Goal: Task Accomplishment & Management: Complete application form

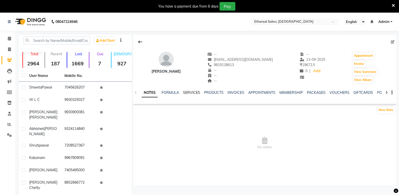
click at [190, 93] on link "SERVICES" at bounding box center [191, 92] width 17 height 5
click at [10, 22] on icon at bounding box center [9, 22] width 3 height 4
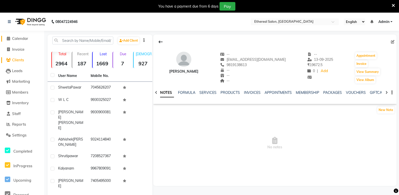
click at [9, 41] on span at bounding box center [9, 39] width 8 height 6
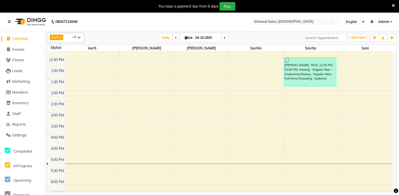
scroll to position [117, 0]
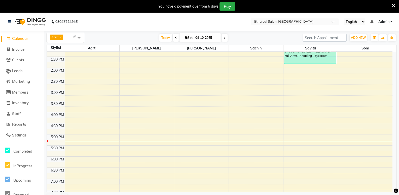
click at [305, 103] on div "8:00 AM 8:30 AM 9:00 AM 9:30 AM 10:00 AM 10:30 AM 11:00 AM 11:30 AM 12:00 PM 12…" at bounding box center [220, 101] width 346 height 332
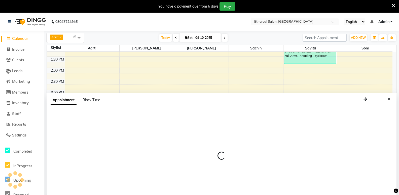
select select "6951"
select select "tentative"
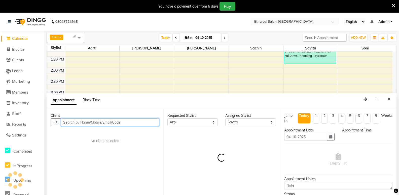
select select "930"
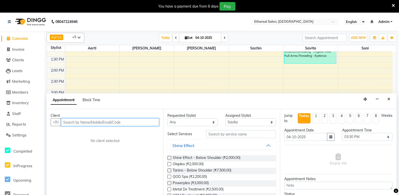
scroll to position [13, 0]
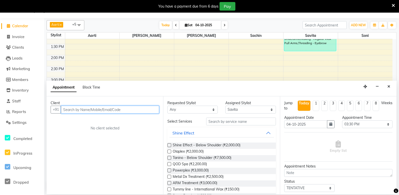
click at [69, 111] on input "text" at bounding box center [110, 110] width 98 height 8
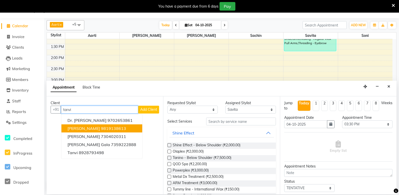
click at [109, 131] on button "[PERSON_NAME] 9819138613" at bounding box center [101, 128] width 81 height 8
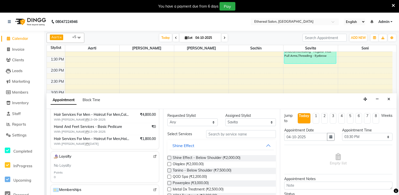
scroll to position [147, 0]
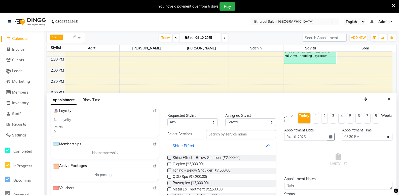
type input "9819138613"
click at [216, 134] on input "text" at bounding box center [241, 134] width 70 height 8
